Goal: Find specific page/section: Find specific page/section

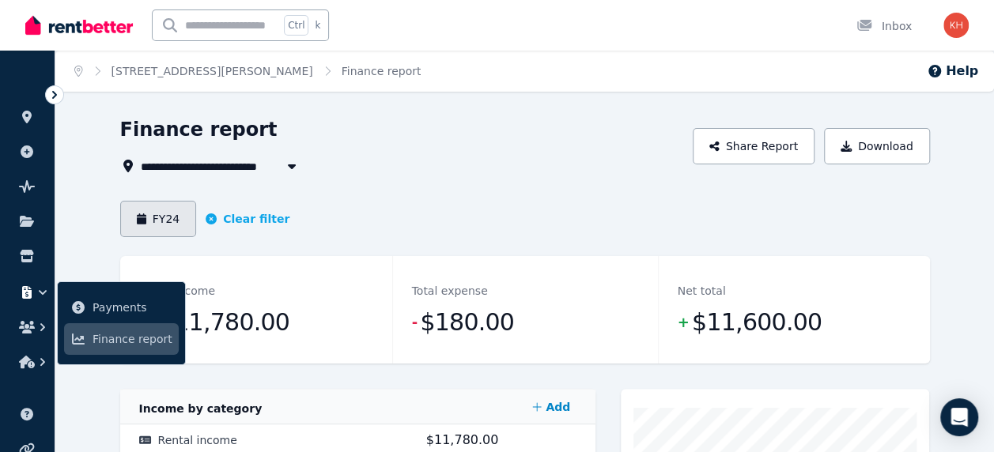
click at [164, 220] on button "FY24" at bounding box center [158, 219] width 77 height 36
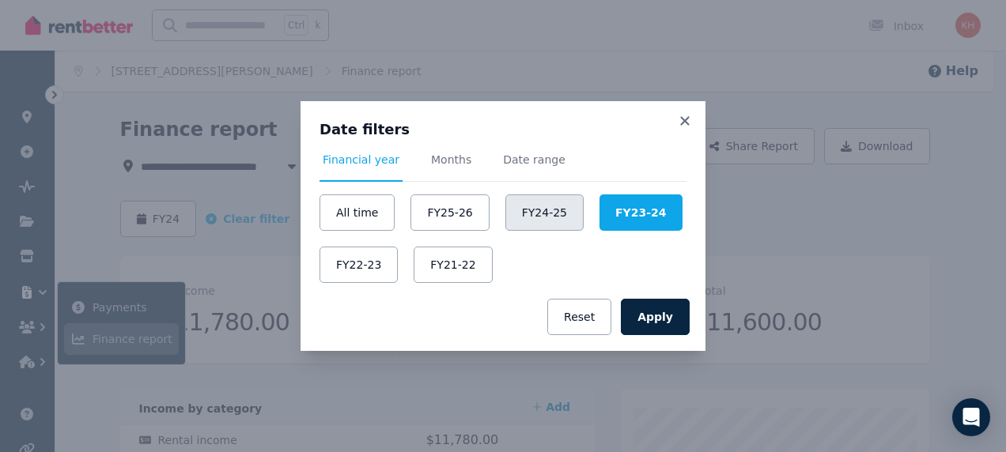
click at [531, 221] on button "FY24-25" at bounding box center [544, 213] width 78 height 36
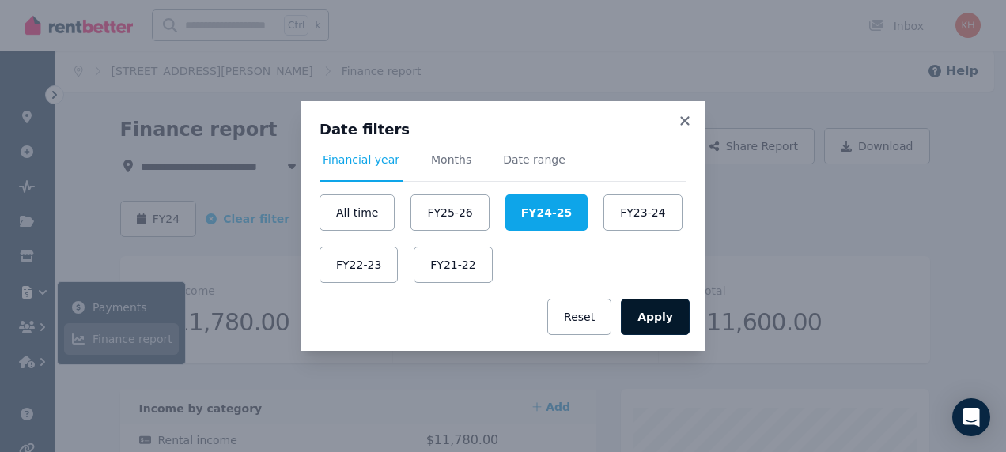
click at [657, 319] on button "Apply" at bounding box center [655, 317] width 69 height 36
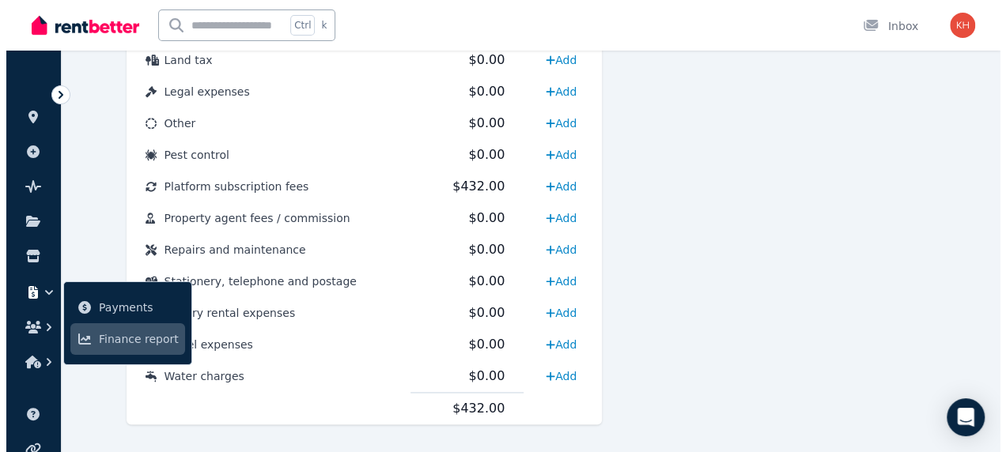
scroll to position [923, 0]
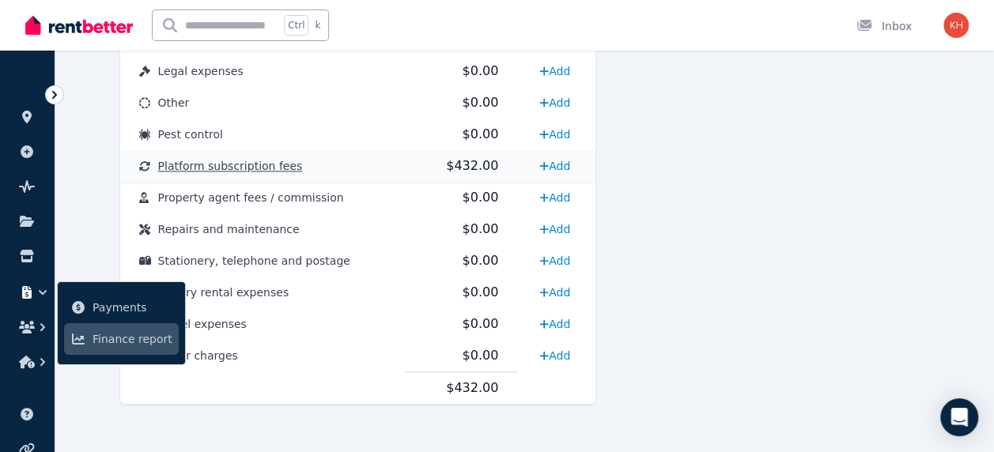
click at [236, 166] on span "Platform subscription fees" at bounding box center [230, 166] width 145 height 13
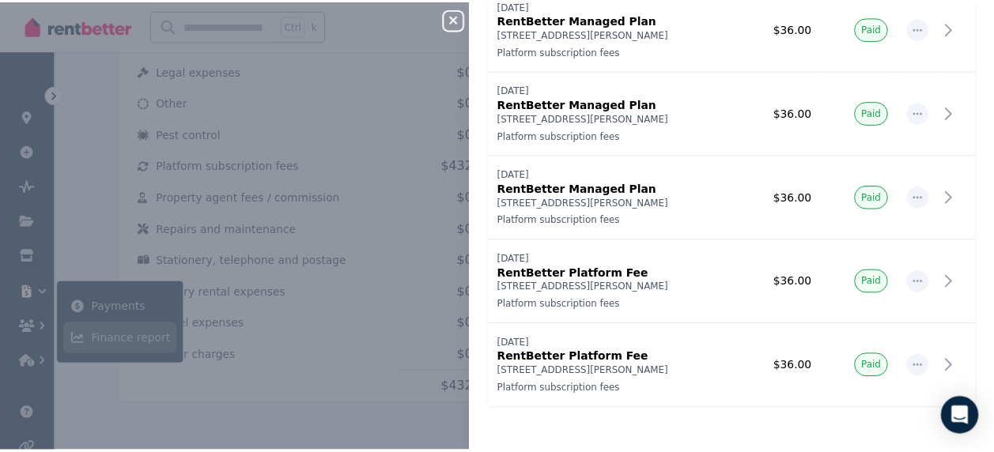
scroll to position [0, 0]
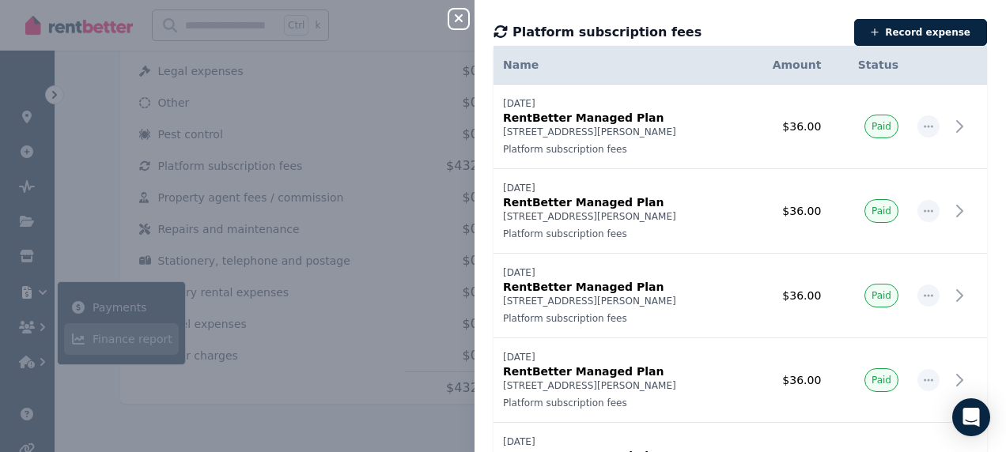
click at [715, 19] on div "Platform subscription fees Record expense" at bounding box center [739, 32] width 493 height 27
click at [456, 19] on icon "button" at bounding box center [458, 18] width 19 height 13
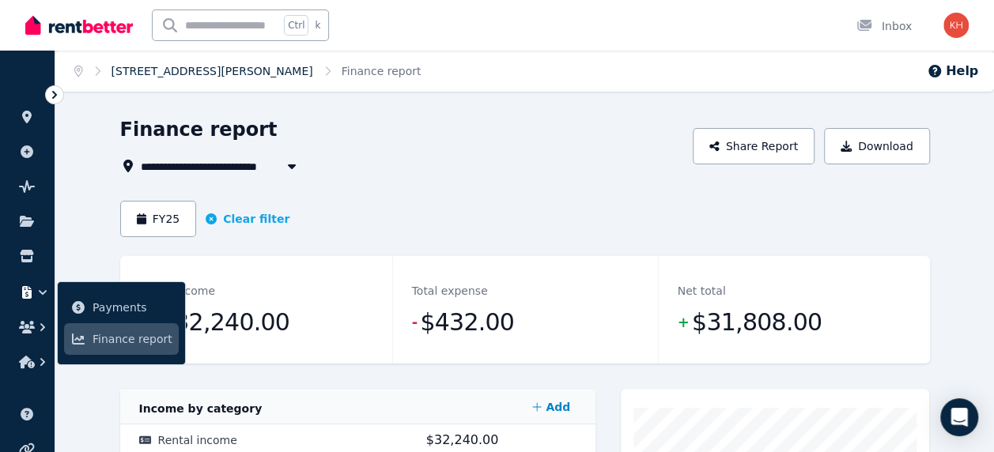
click at [150, 71] on link "[STREET_ADDRESS][PERSON_NAME]" at bounding box center [212, 71] width 202 height 13
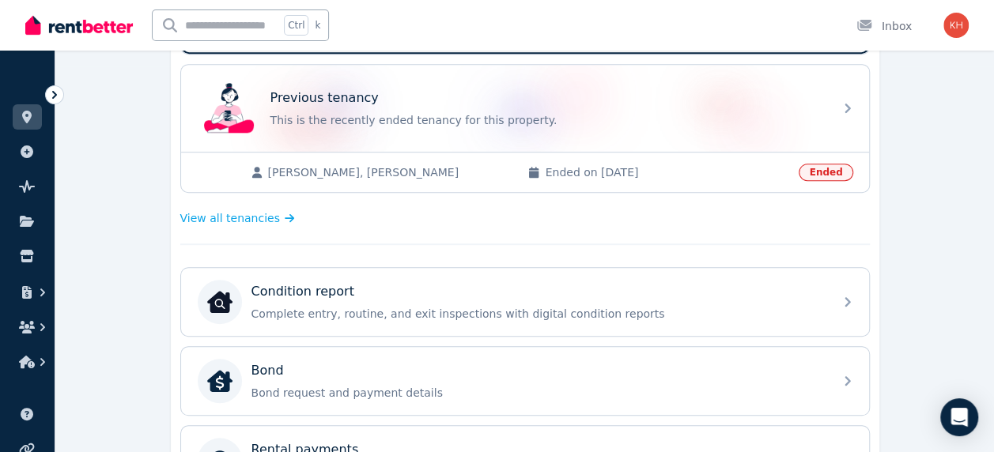
scroll to position [395, 0]
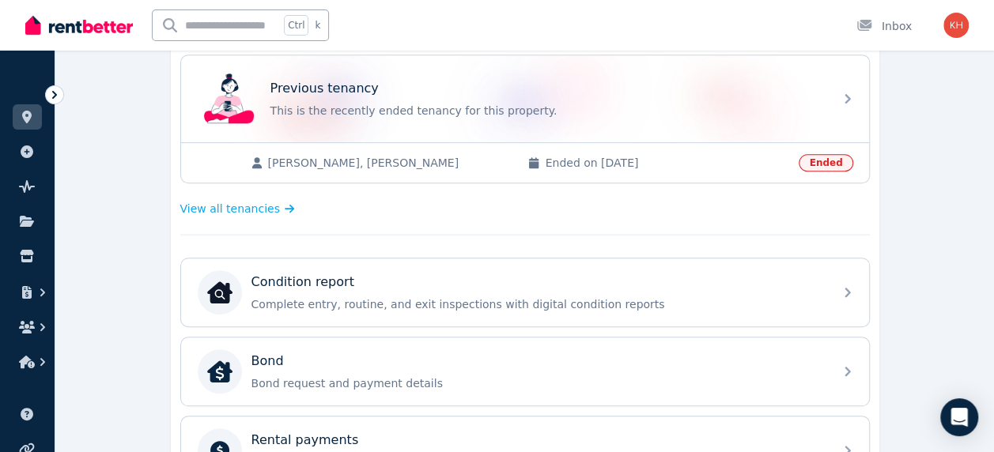
drag, startPoint x: 459, startPoint y: 165, endPoint x: 326, endPoint y: 176, distance: 133.2
click at [326, 176] on div "[PERSON_NAME], [PERSON_NAME] Ended on [DATE] Ended" at bounding box center [525, 162] width 688 height 40
copy span "[PERSON_NAME]"
click at [906, 242] on div "**********" at bounding box center [524, 297] width 939 height 1150
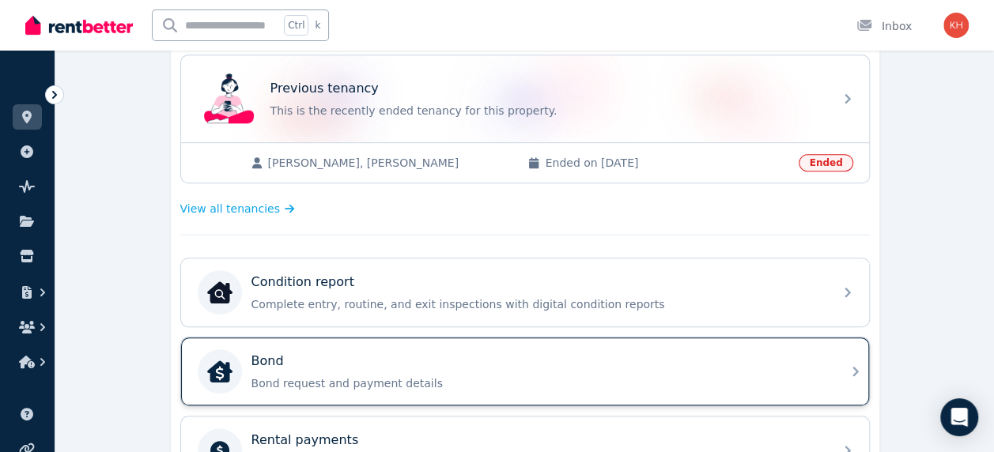
click at [859, 363] on icon at bounding box center [855, 371] width 19 height 19
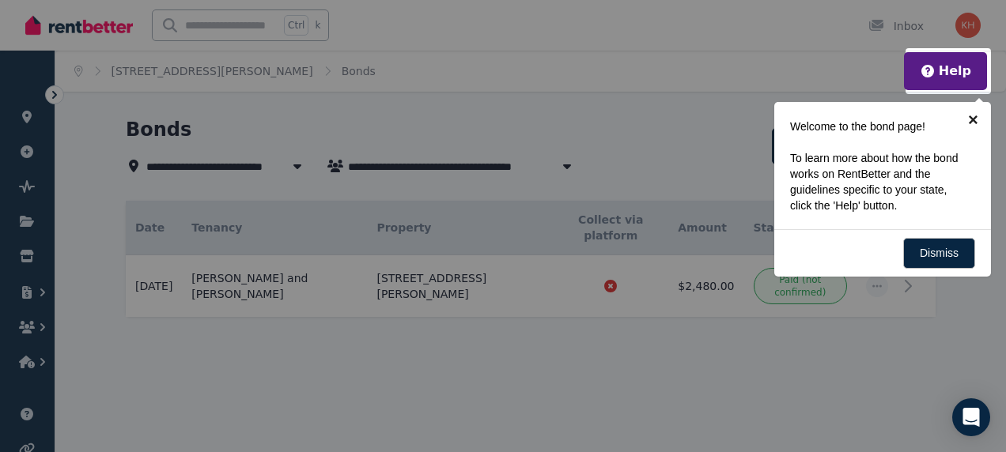
click at [973, 117] on link "×" at bounding box center [973, 120] width 36 height 36
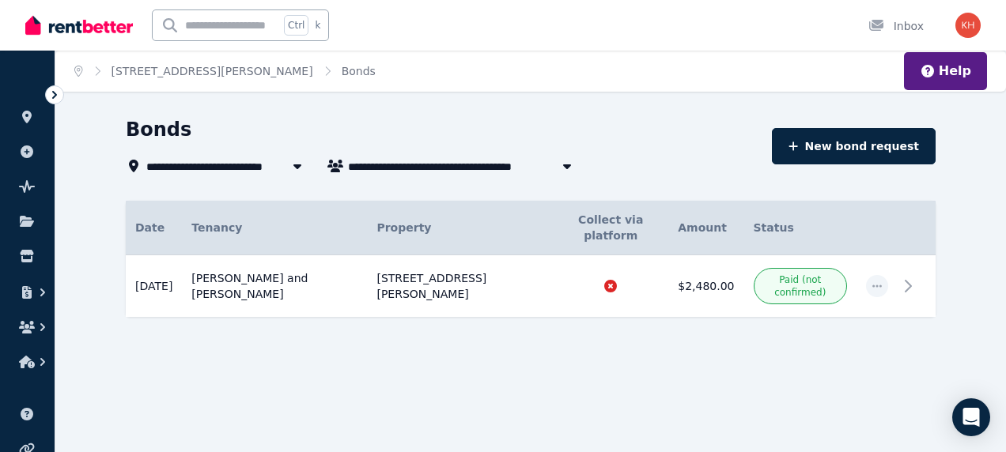
click at [646, 123] on div "Bonds" at bounding box center [444, 132] width 636 height 30
